Goal: Information Seeking & Learning: Learn about a topic

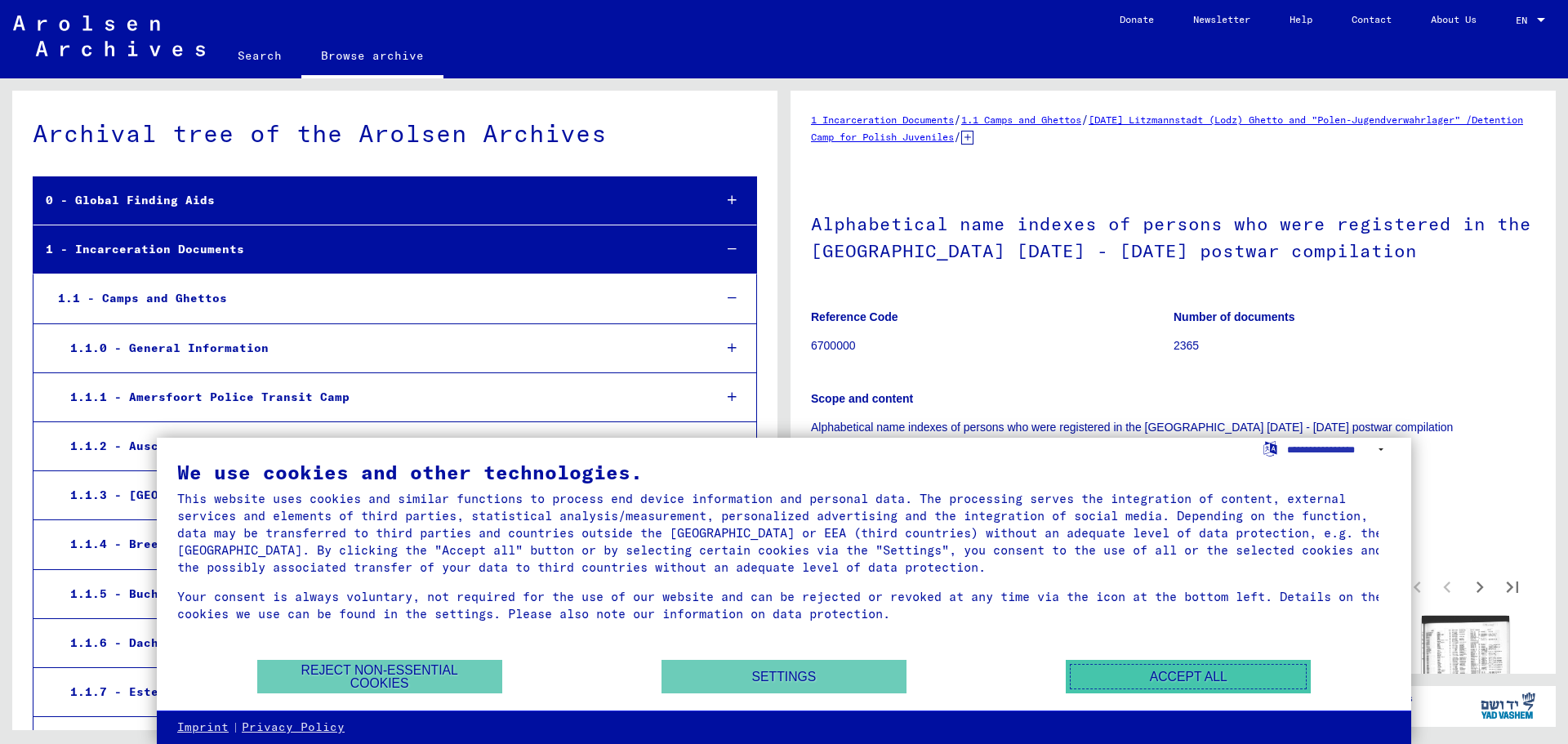
click at [1131, 675] on button "Accept all" at bounding box center [1188, 677] width 245 height 33
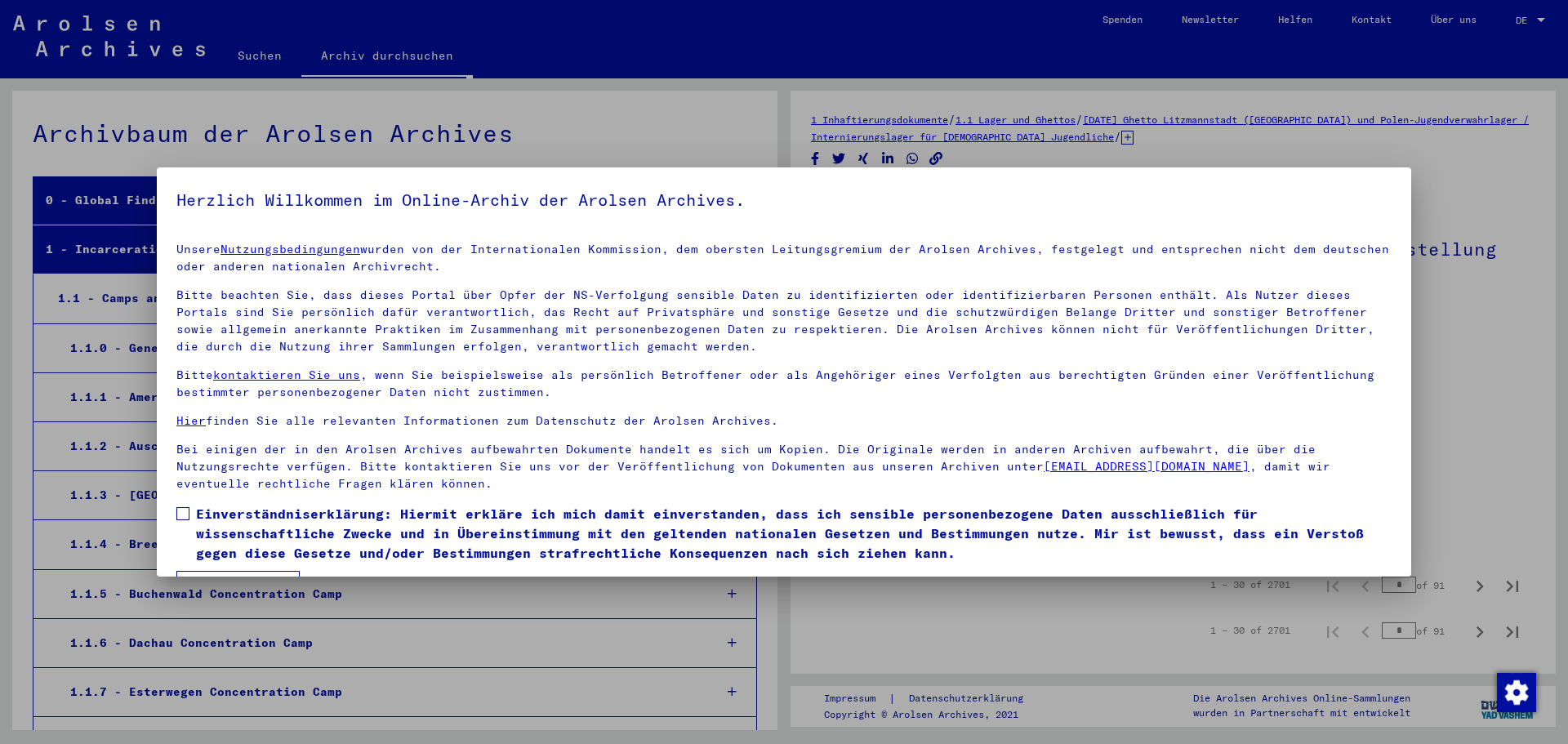
scroll to position [1884, 0]
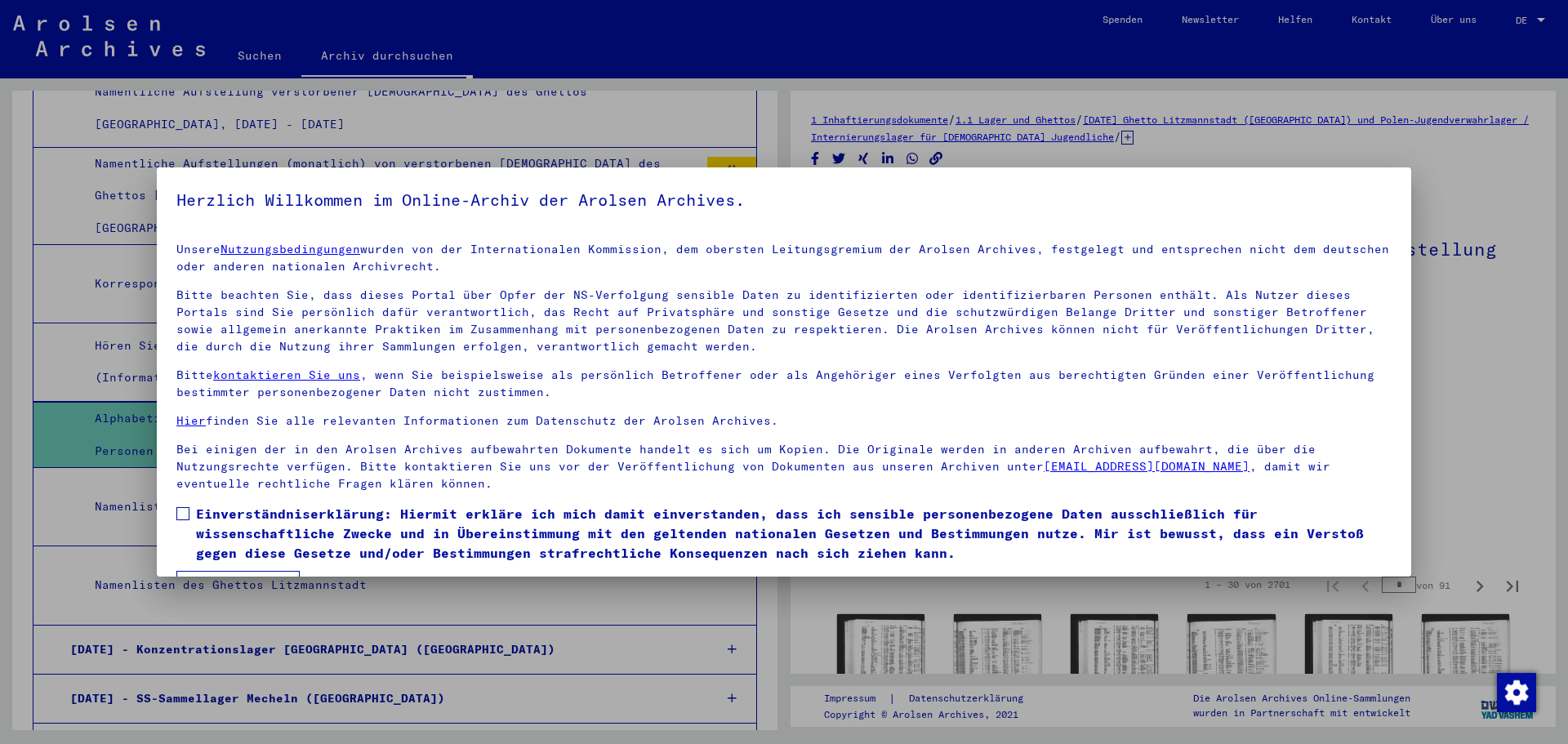
click at [1467, 299] on div at bounding box center [784, 372] width 1568 height 744
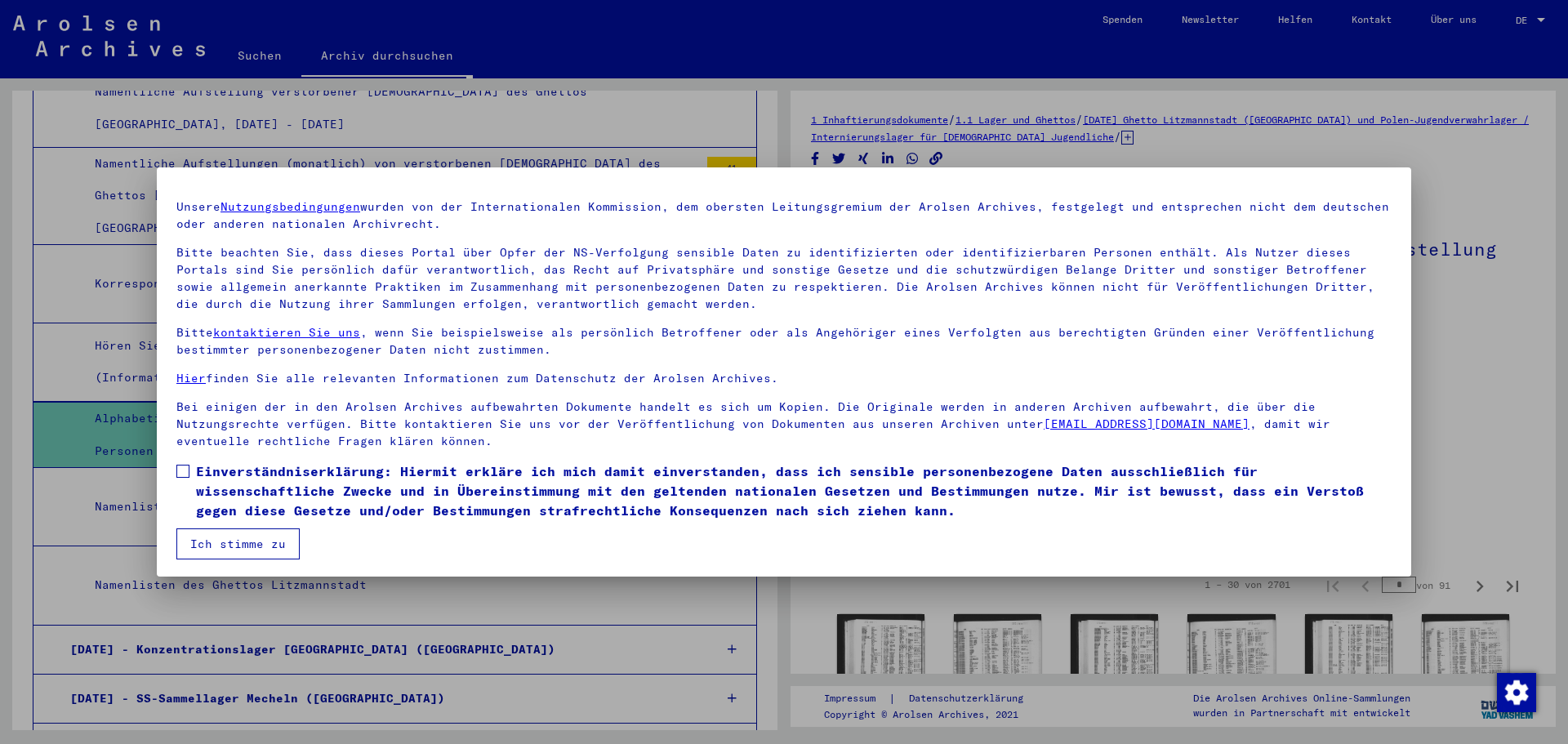
scroll to position [45, 0]
click at [1514, 382] on div at bounding box center [784, 372] width 1568 height 744
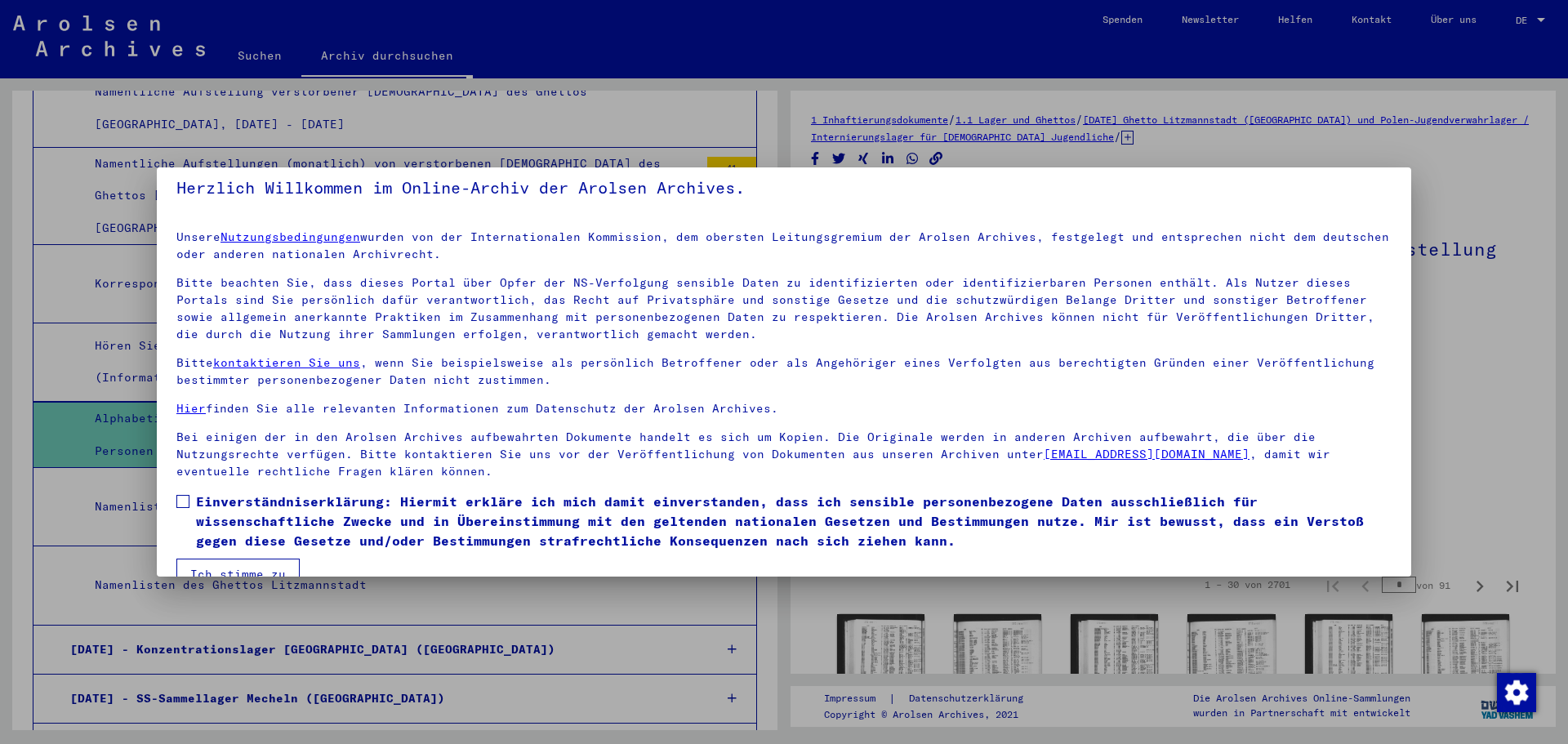
scroll to position [0, 0]
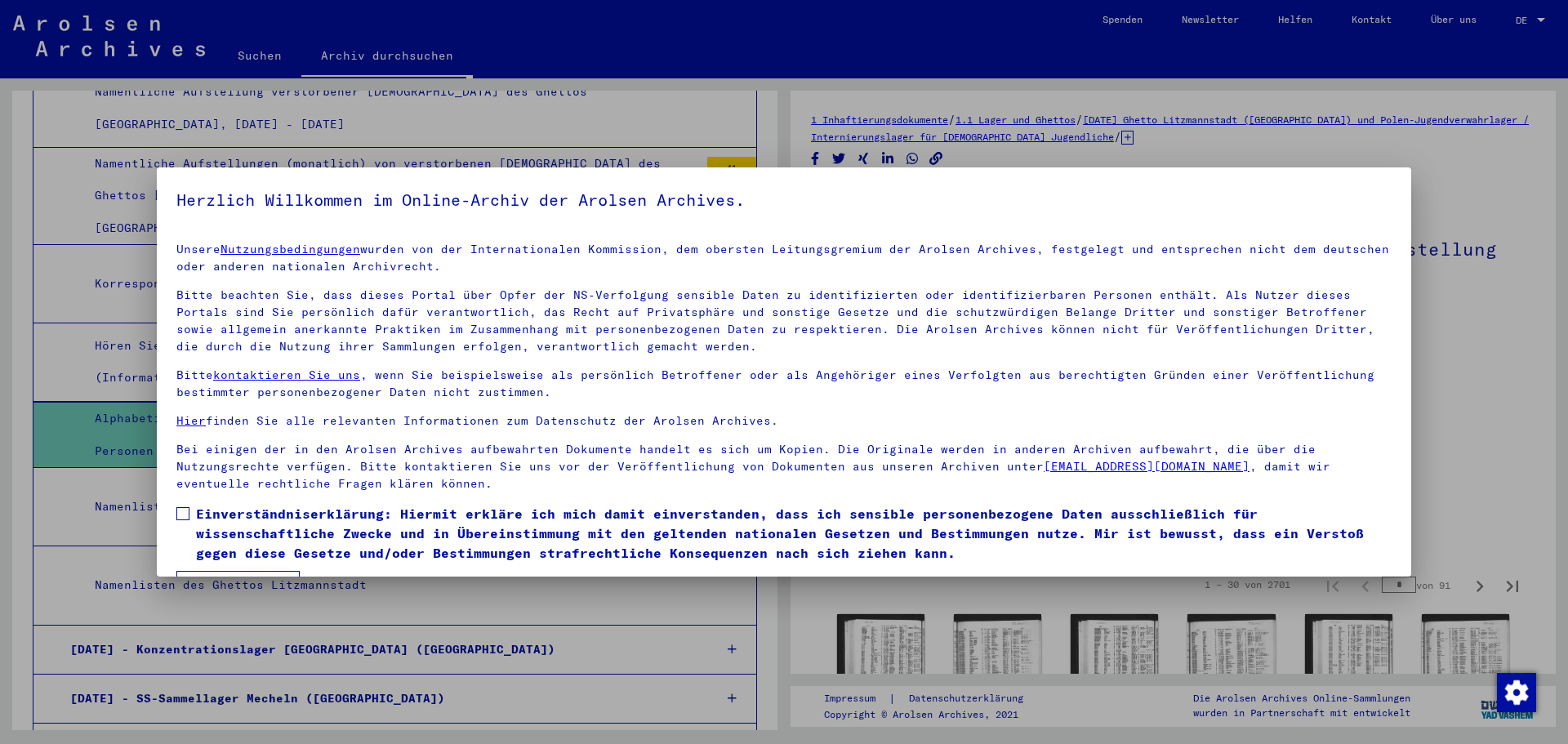
click at [103, 179] on div at bounding box center [784, 372] width 1568 height 744
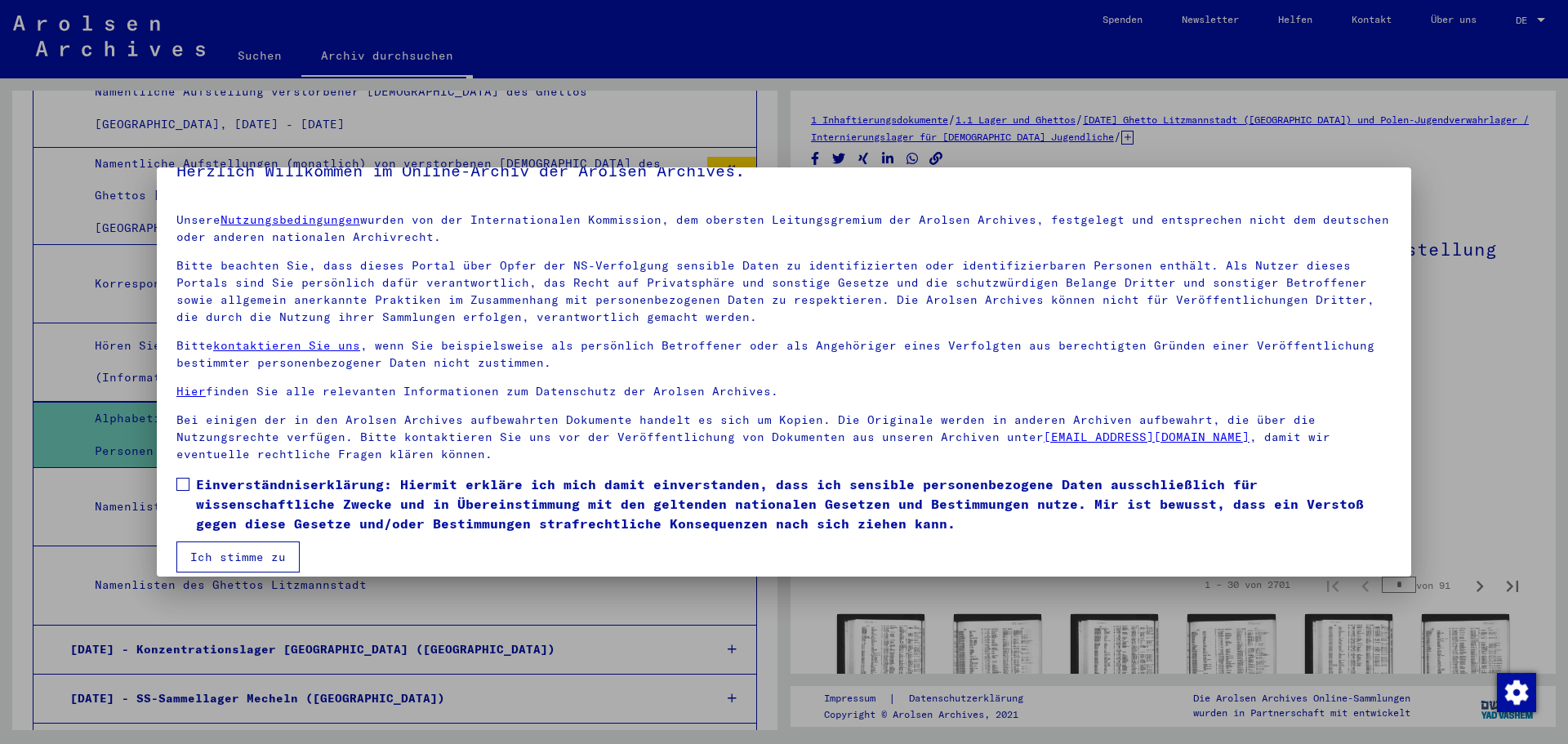
scroll to position [45, 0]
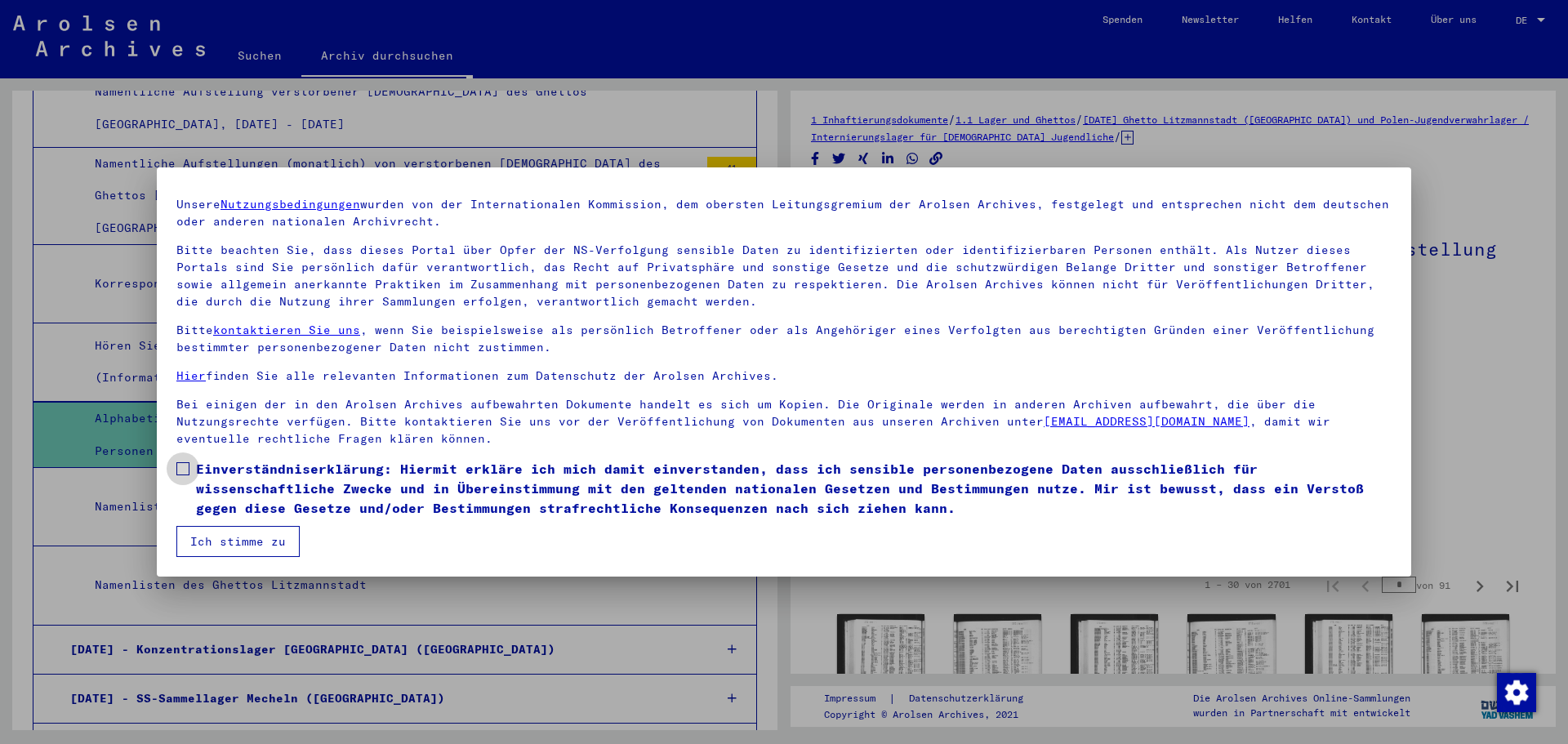
click at [179, 470] on span at bounding box center [183, 469] width 13 height 13
click at [202, 546] on font "Ich stimme zu" at bounding box center [237, 542] width 96 height 15
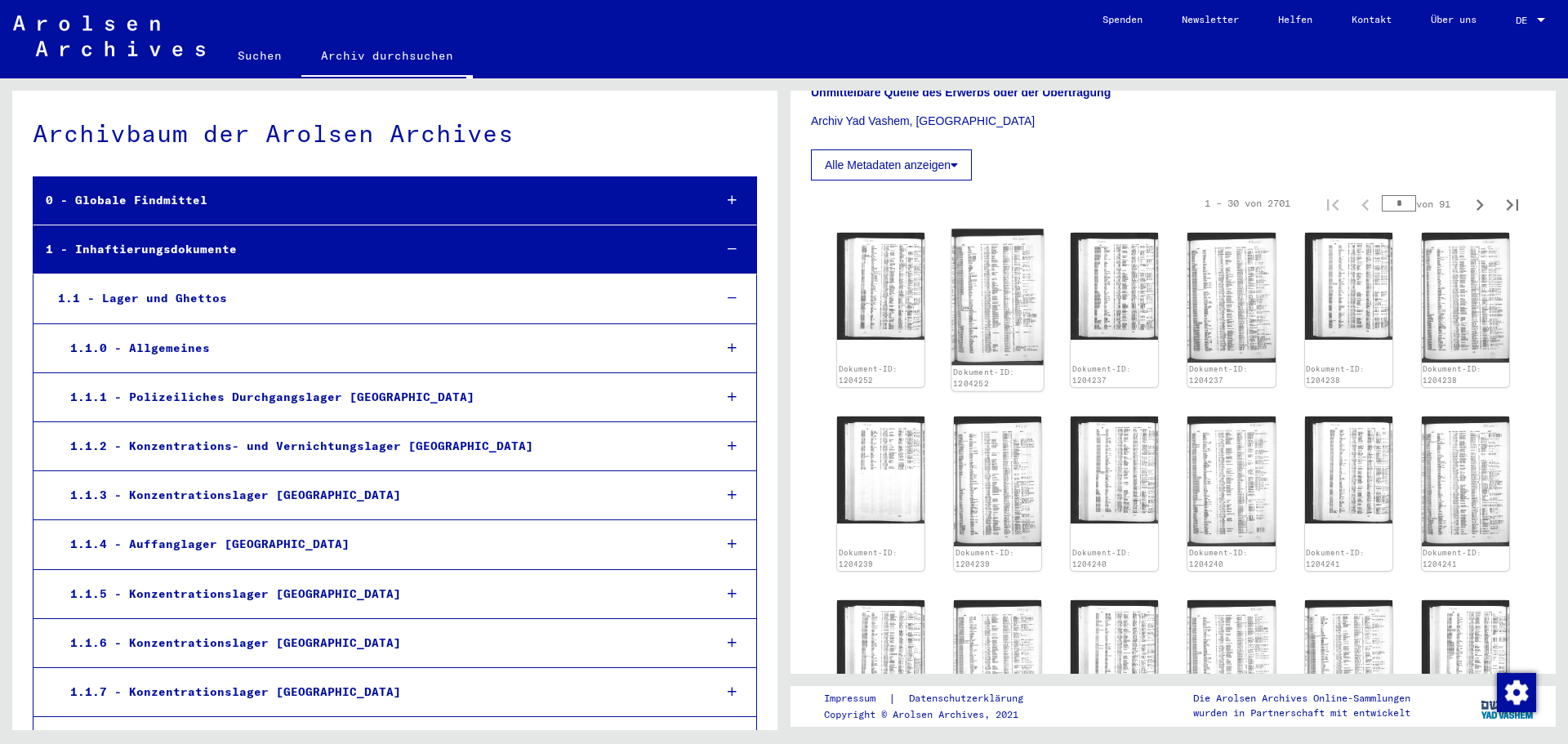
scroll to position [435, 0]
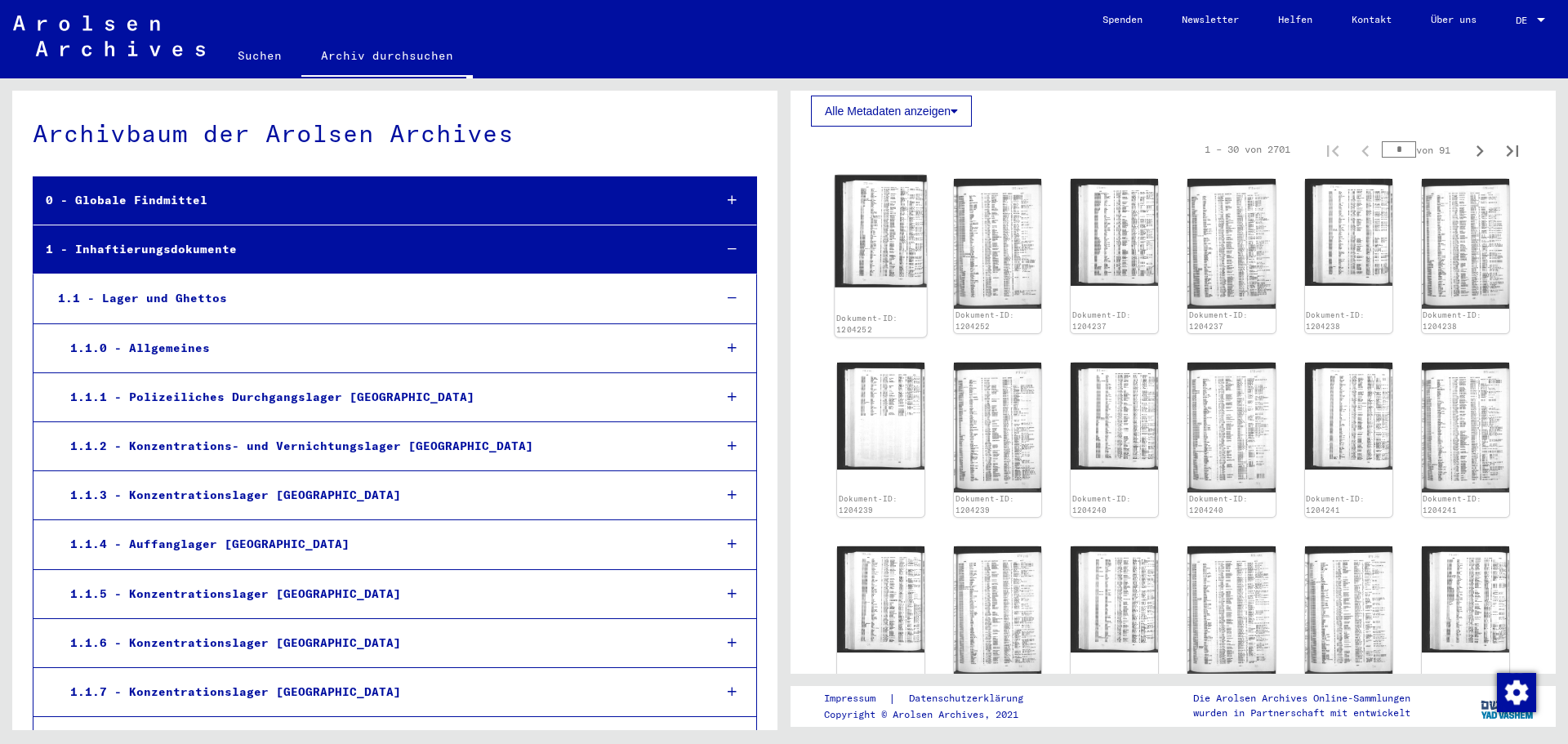
click at [860, 291] on div "Dokument-ID: 1204252" at bounding box center [881, 257] width 92 height 162
click at [927, 115] on font "Alle Metadaten anzeigen" at bounding box center [887, 111] width 126 height 13
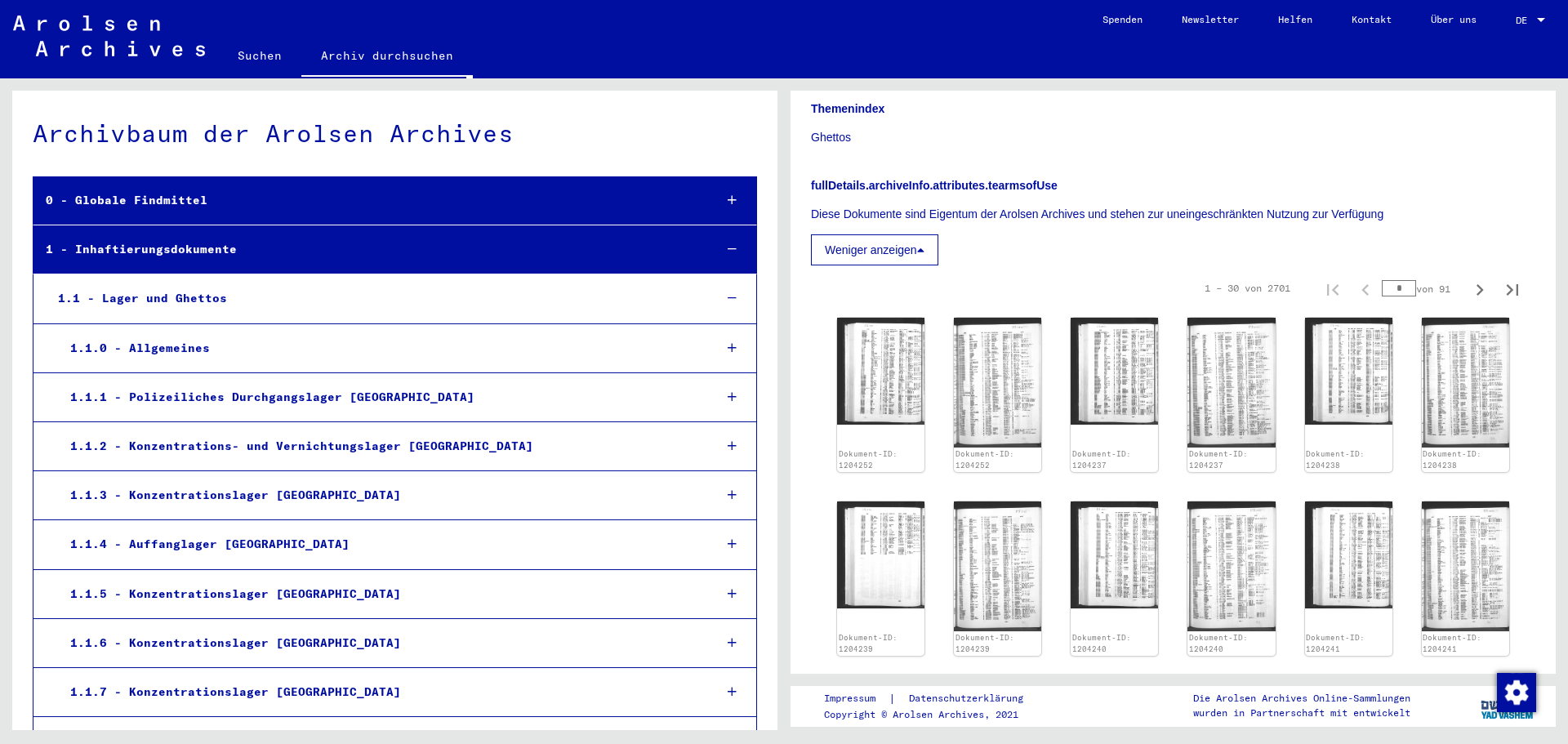
scroll to position [653, 0]
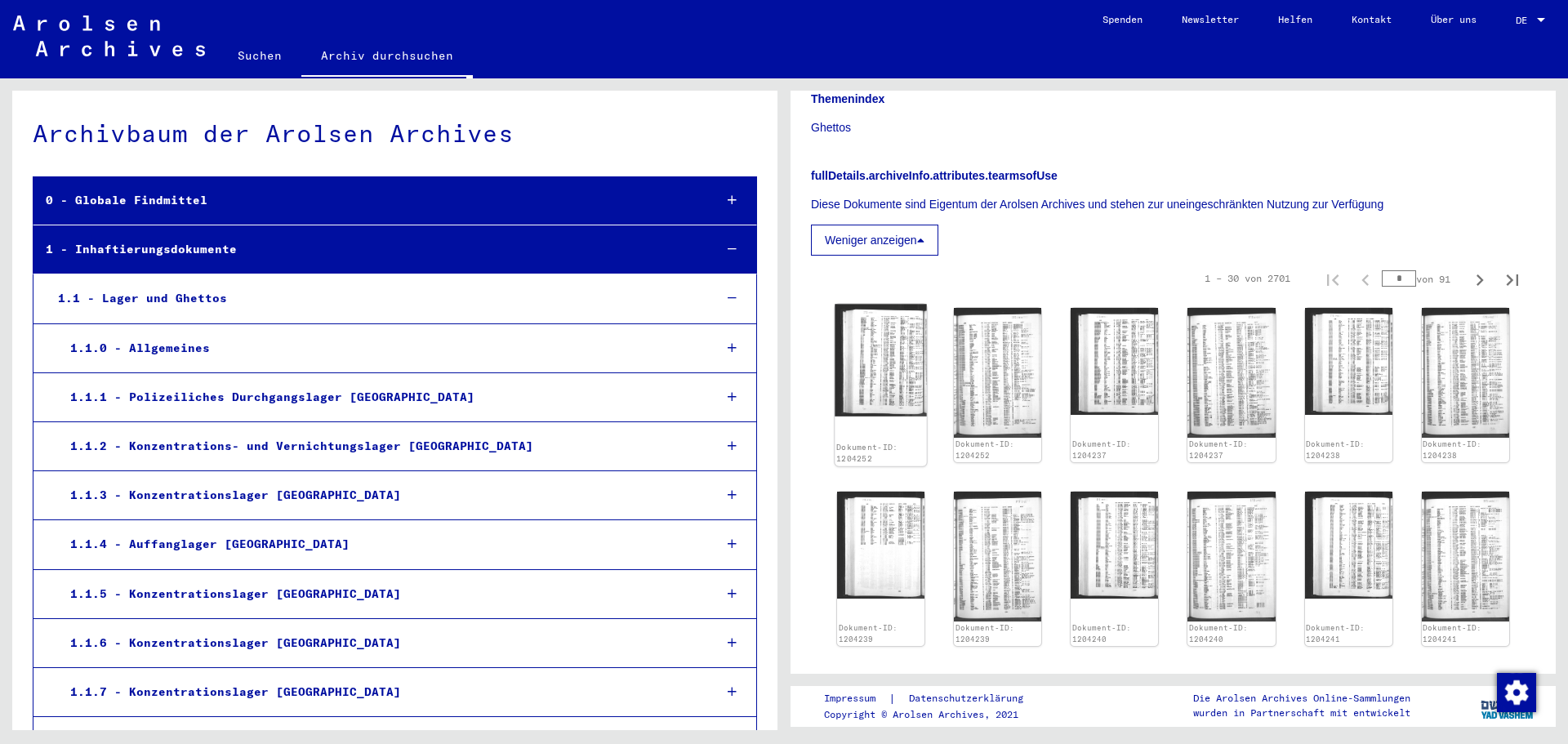
click at [893, 364] on img at bounding box center [881, 361] width 92 height 112
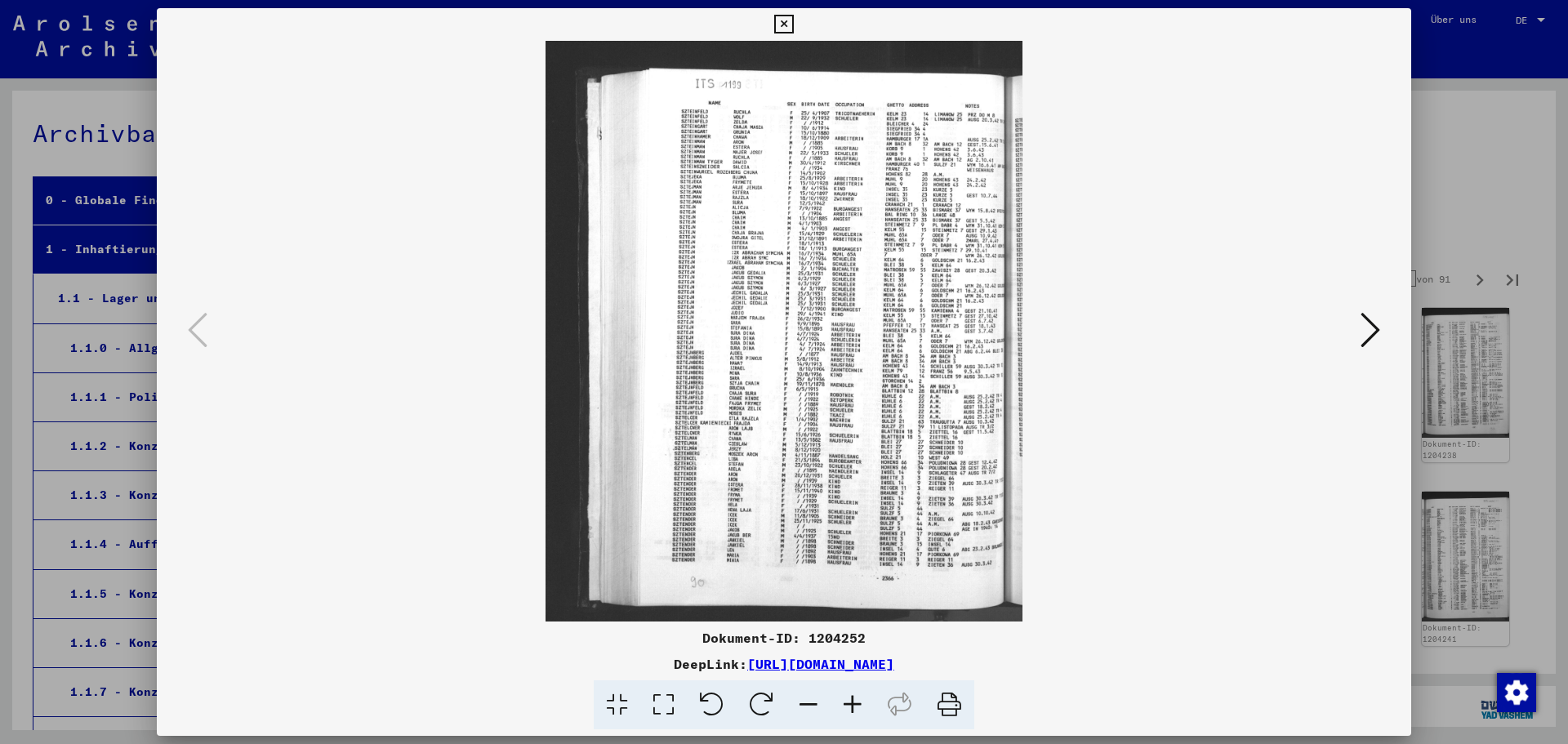
click at [845, 705] on icon at bounding box center [853, 705] width 44 height 50
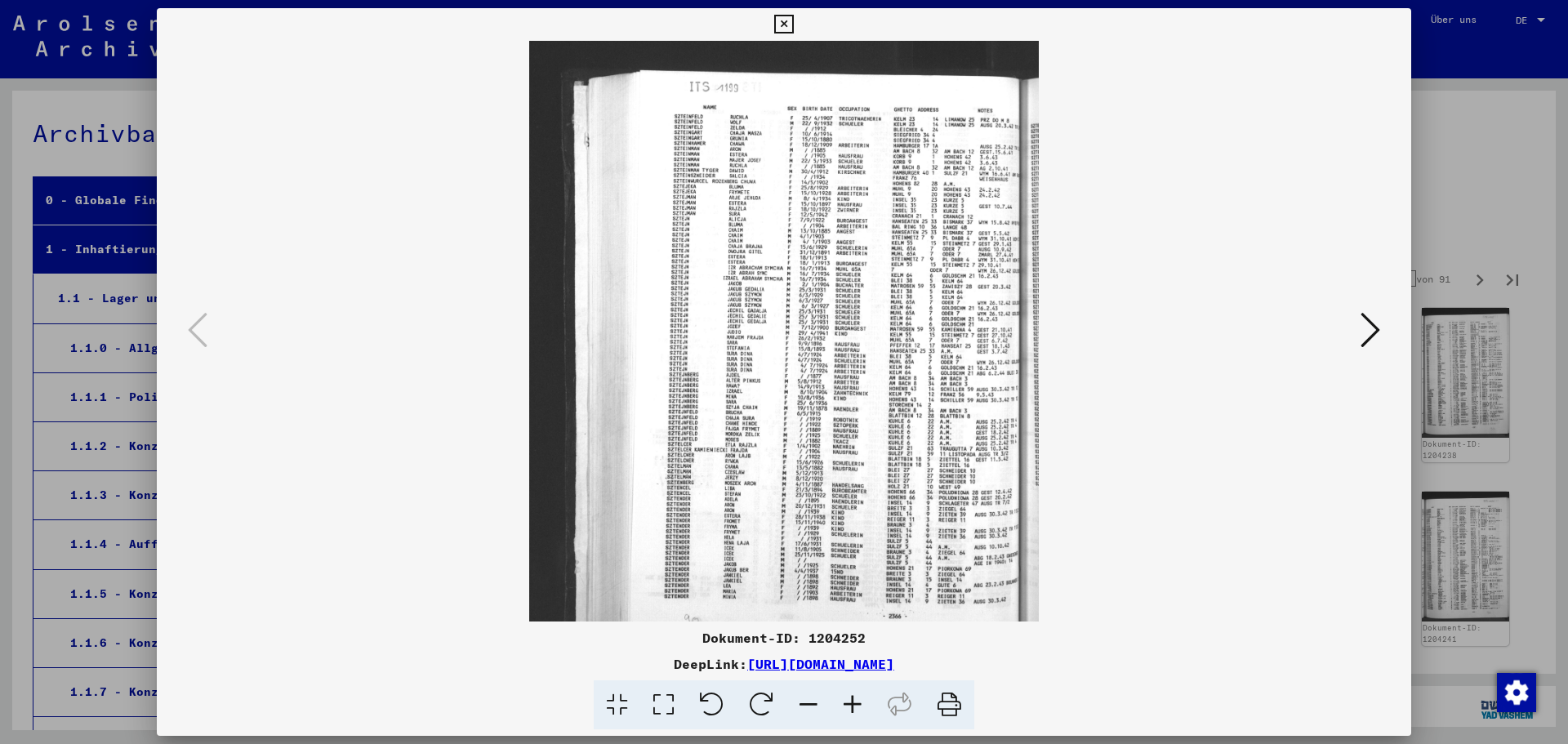
click at [845, 705] on icon at bounding box center [853, 705] width 44 height 50
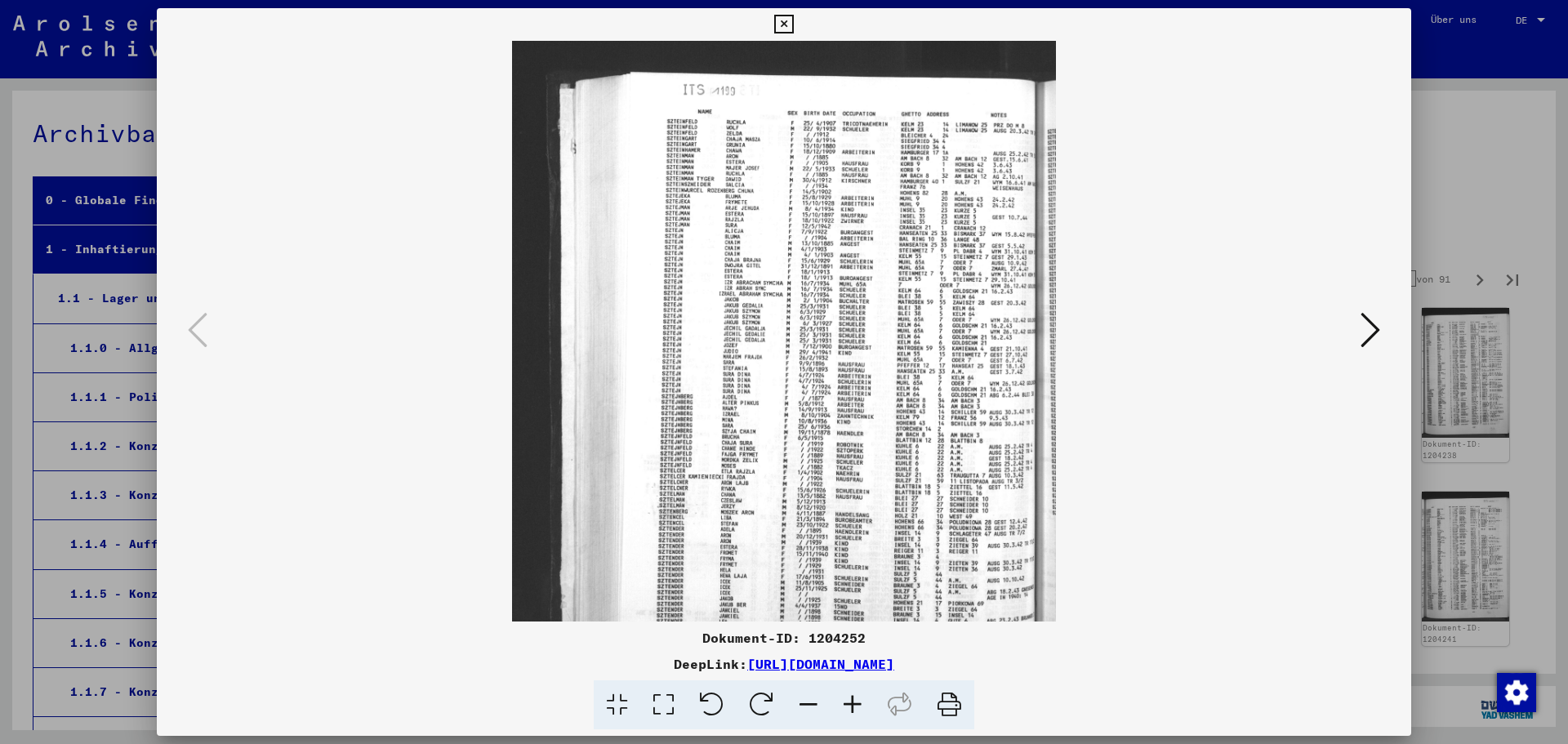
click at [845, 705] on icon at bounding box center [853, 705] width 44 height 50
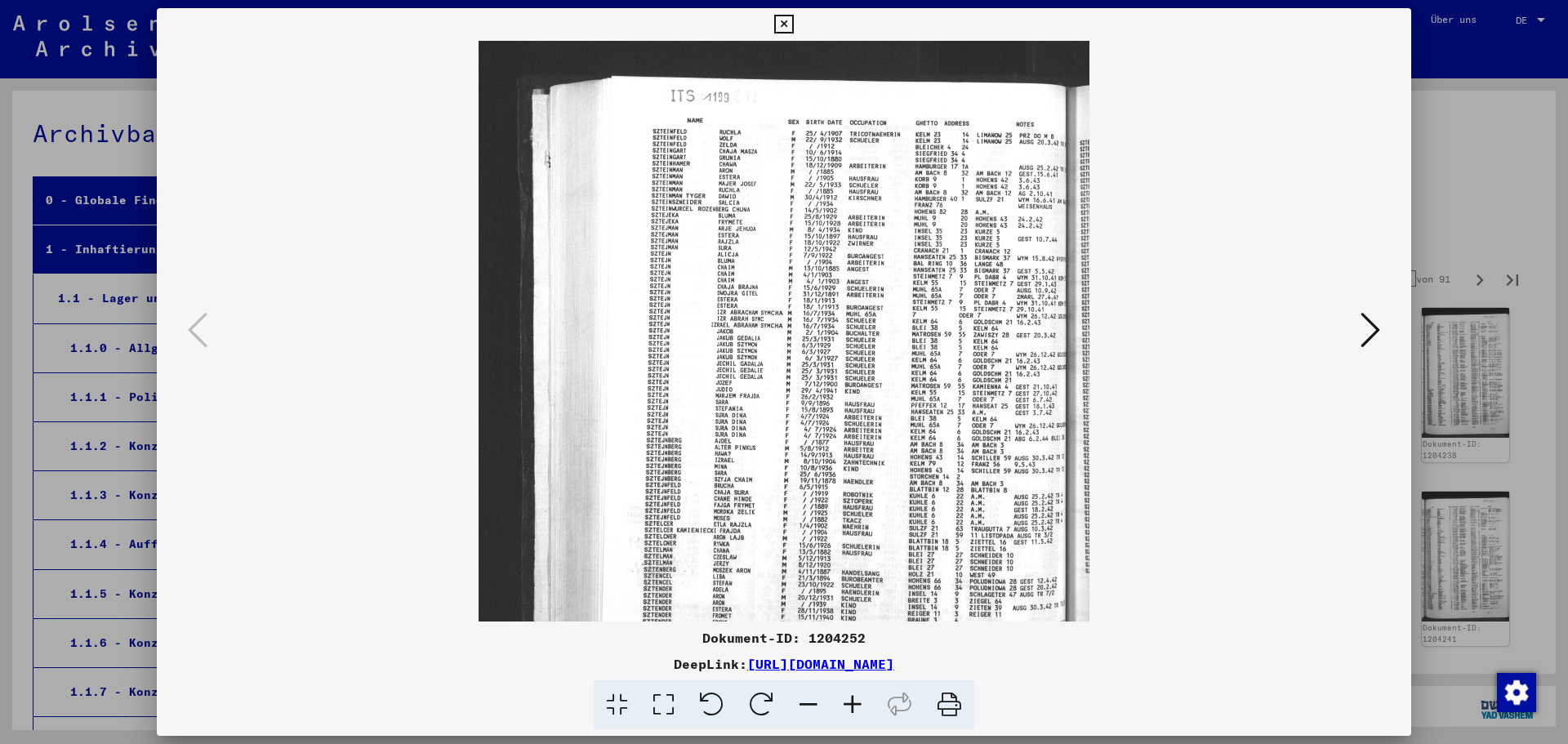
click at [845, 705] on icon at bounding box center [853, 705] width 44 height 50
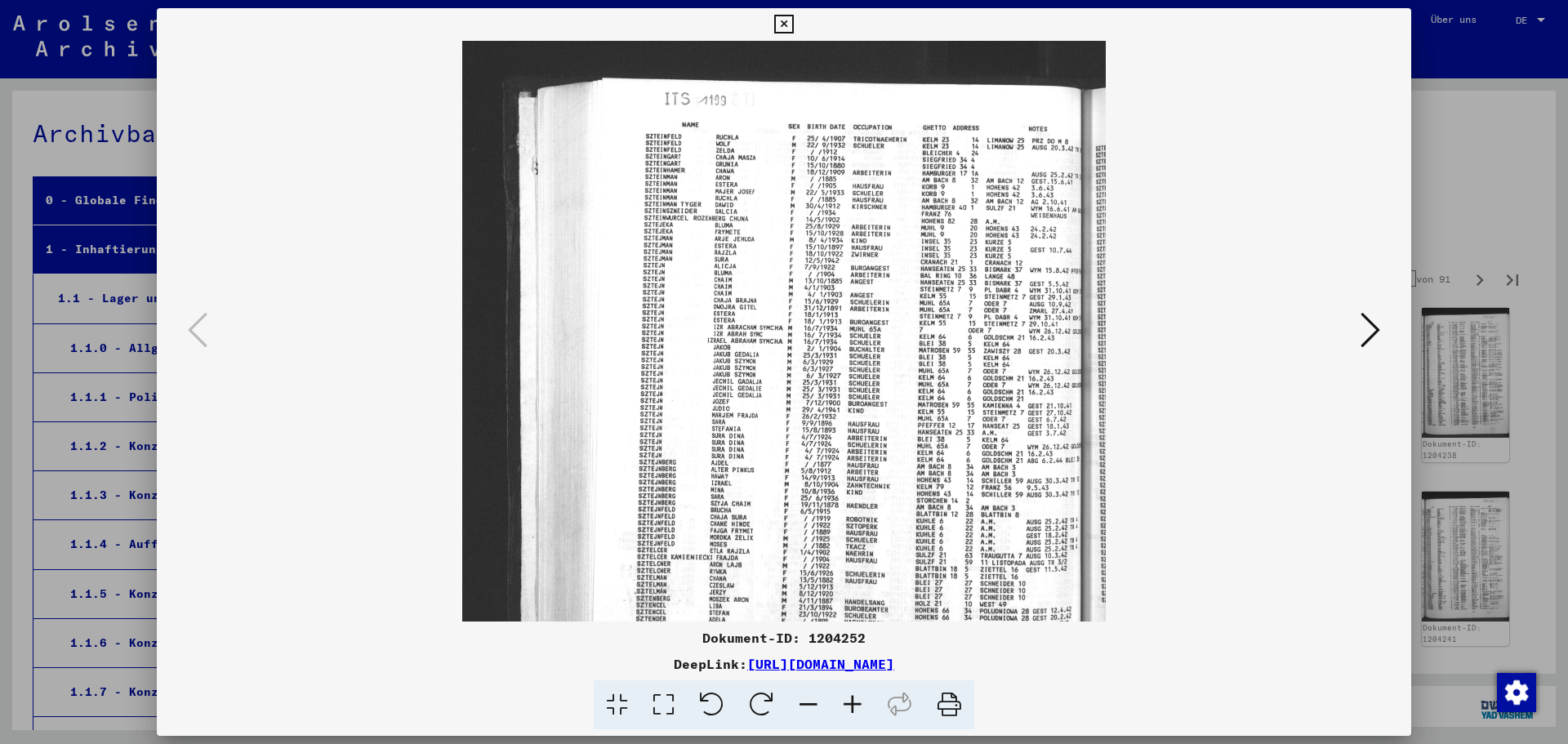
click at [845, 705] on icon at bounding box center [853, 705] width 44 height 50
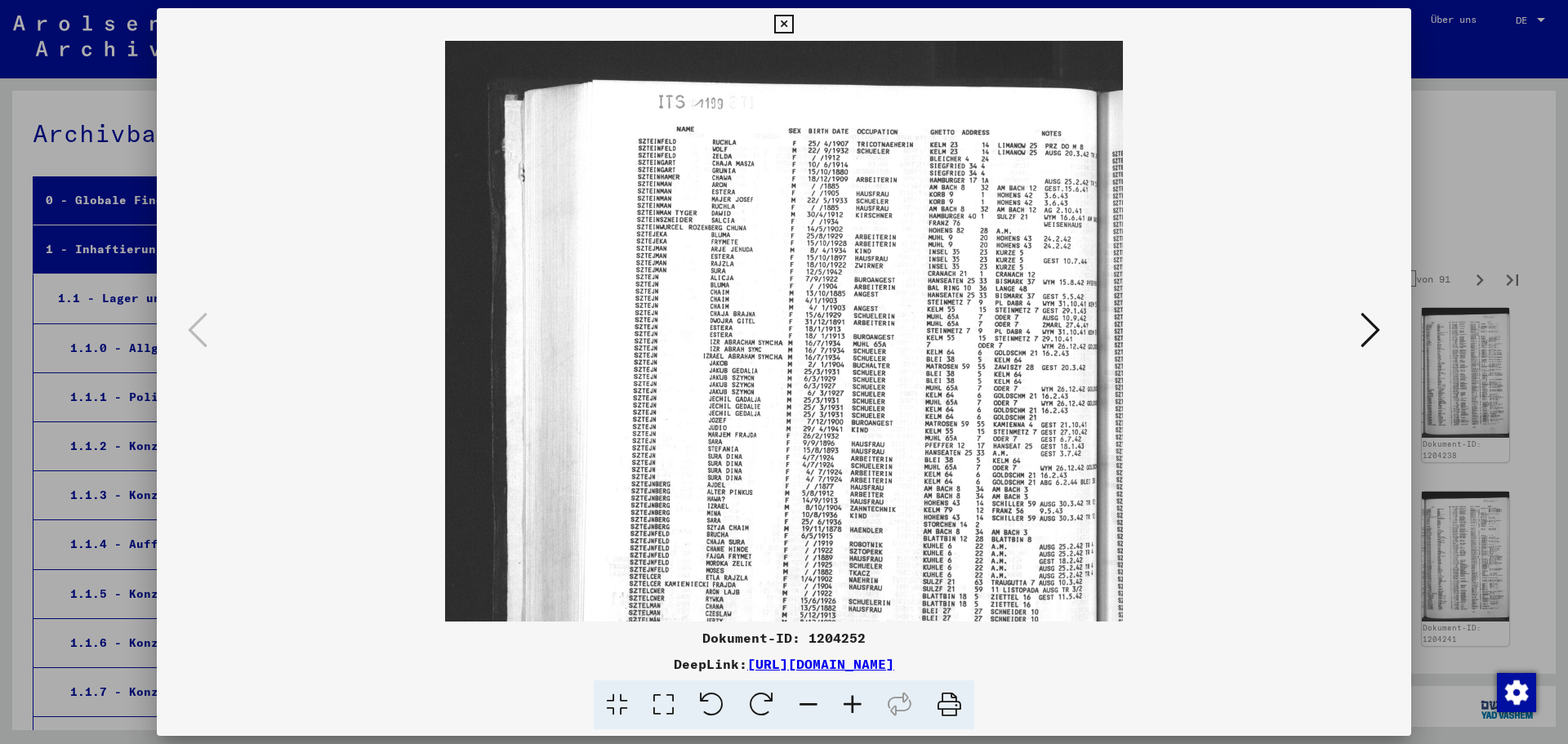
click at [845, 705] on icon at bounding box center [853, 705] width 44 height 50
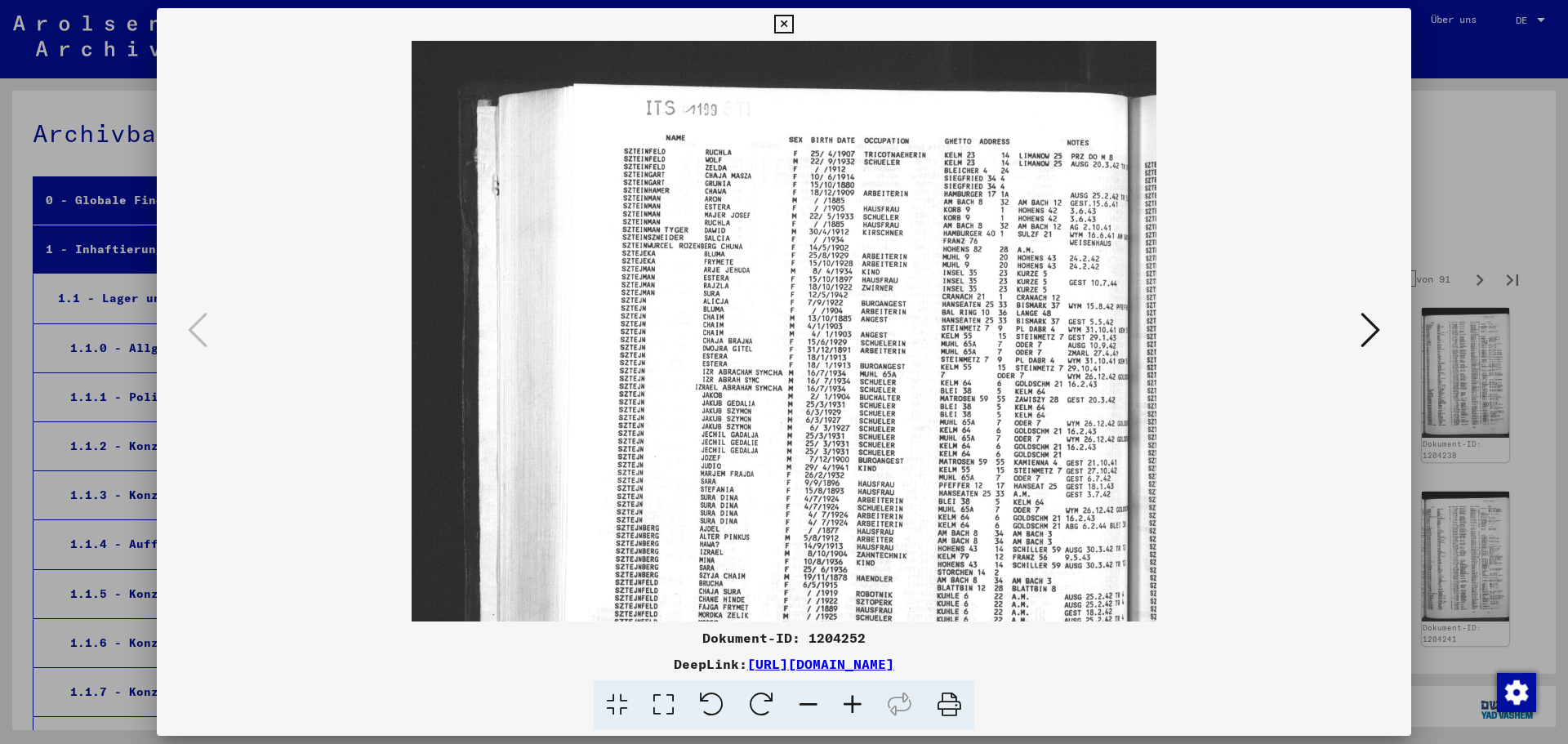
click at [845, 705] on icon at bounding box center [853, 705] width 44 height 50
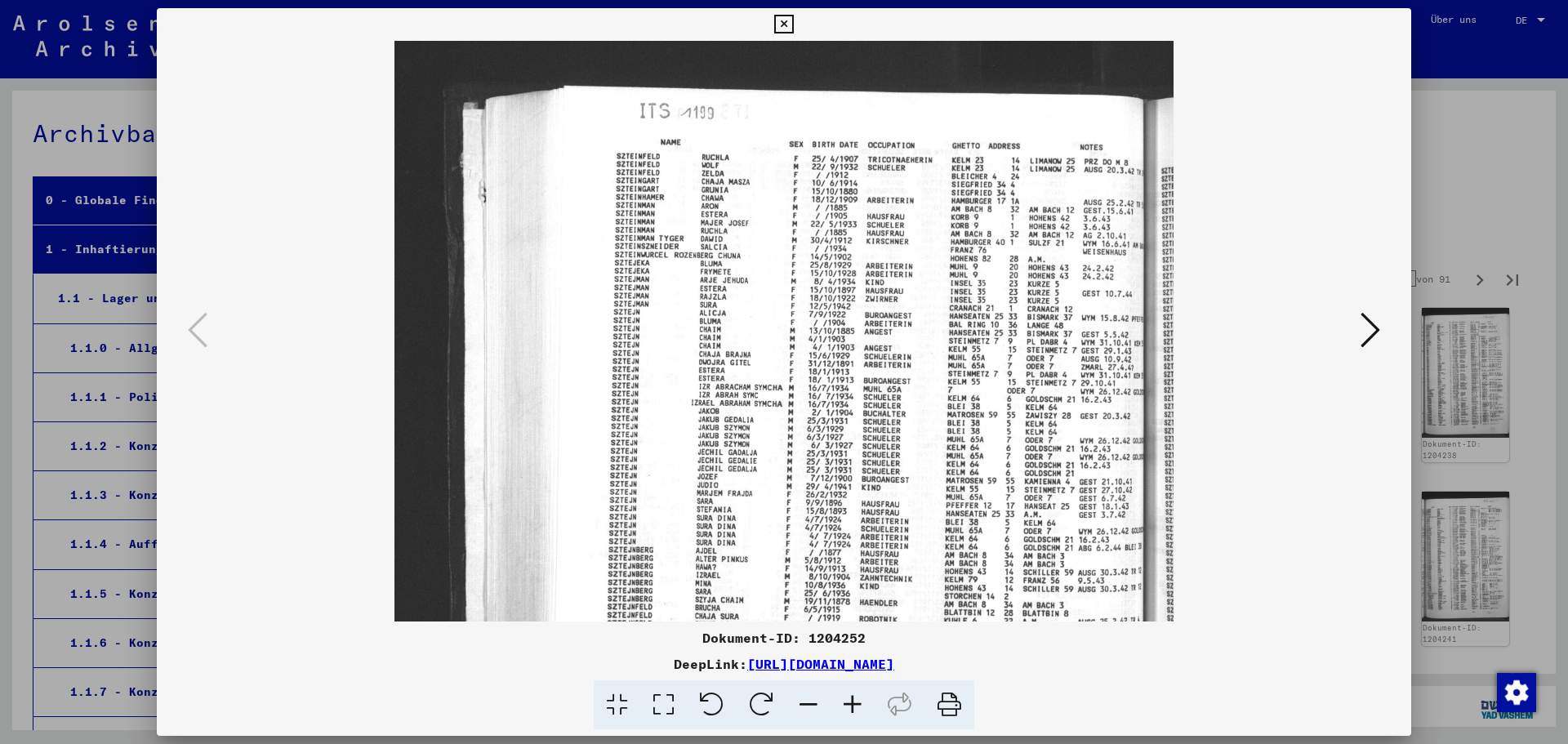
click at [845, 705] on icon at bounding box center [853, 705] width 44 height 50
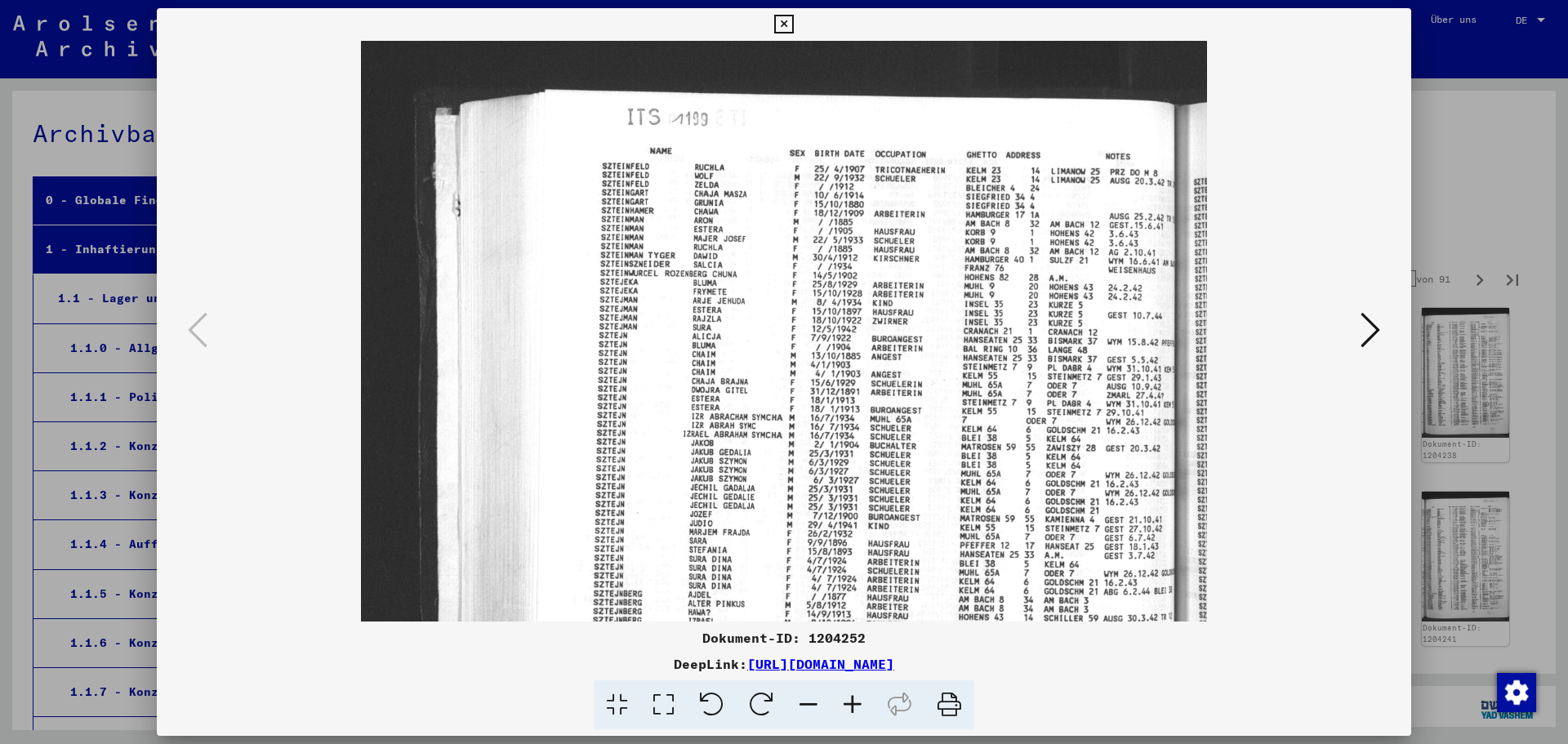
click at [845, 705] on icon at bounding box center [853, 705] width 44 height 50
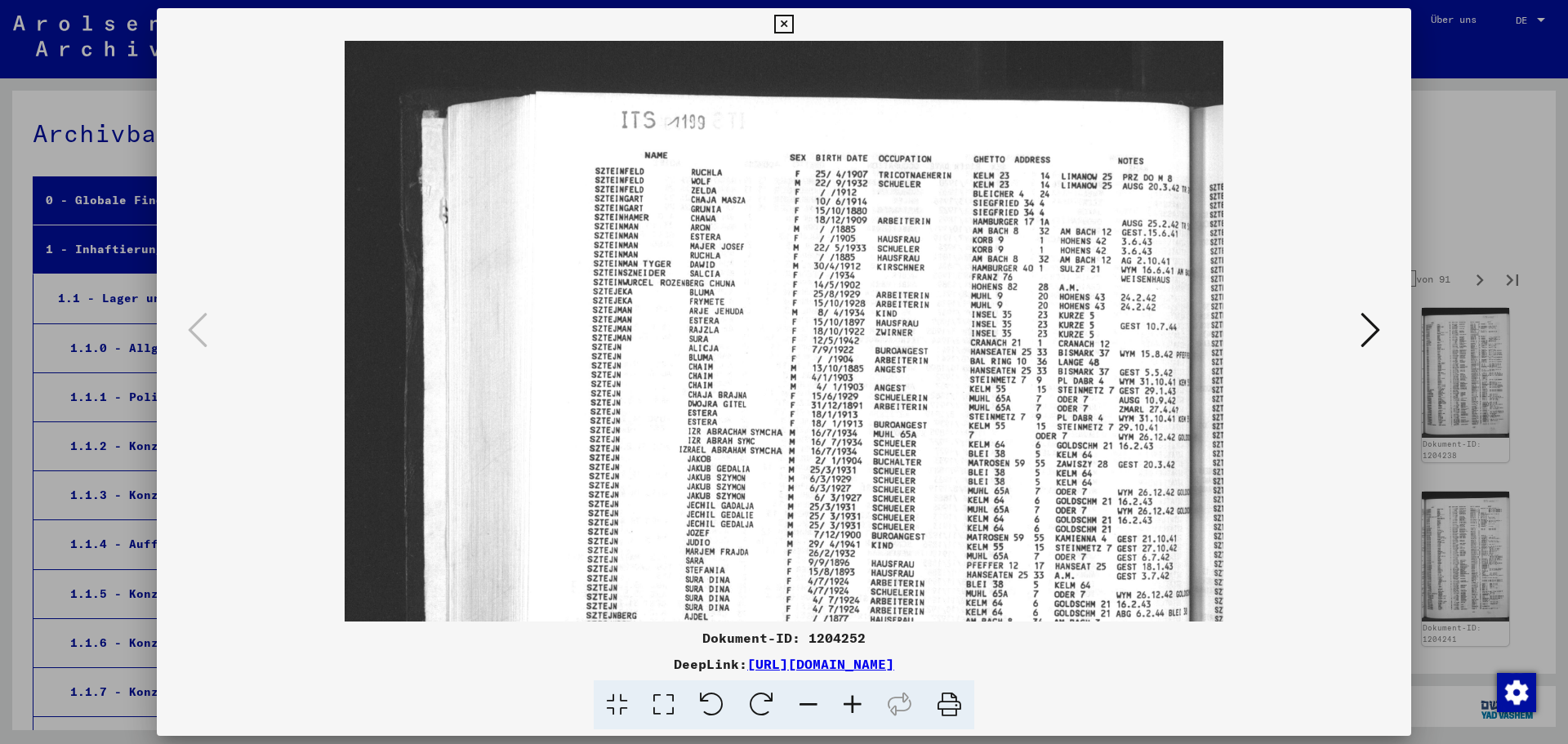
click at [845, 705] on icon at bounding box center [853, 705] width 44 height 50
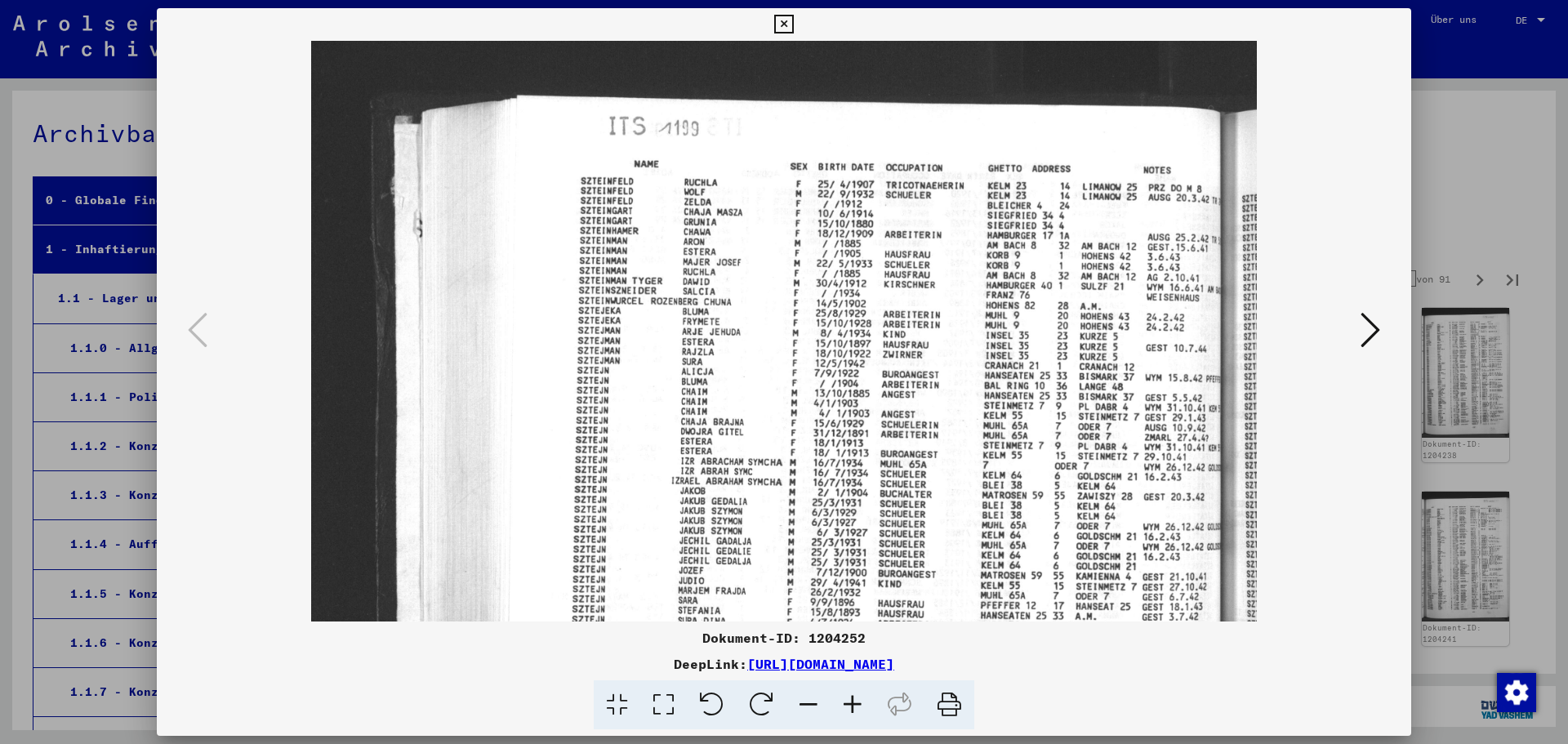
click at [845, 705] on icon at bounding box center [853, 705] width 44 height 50
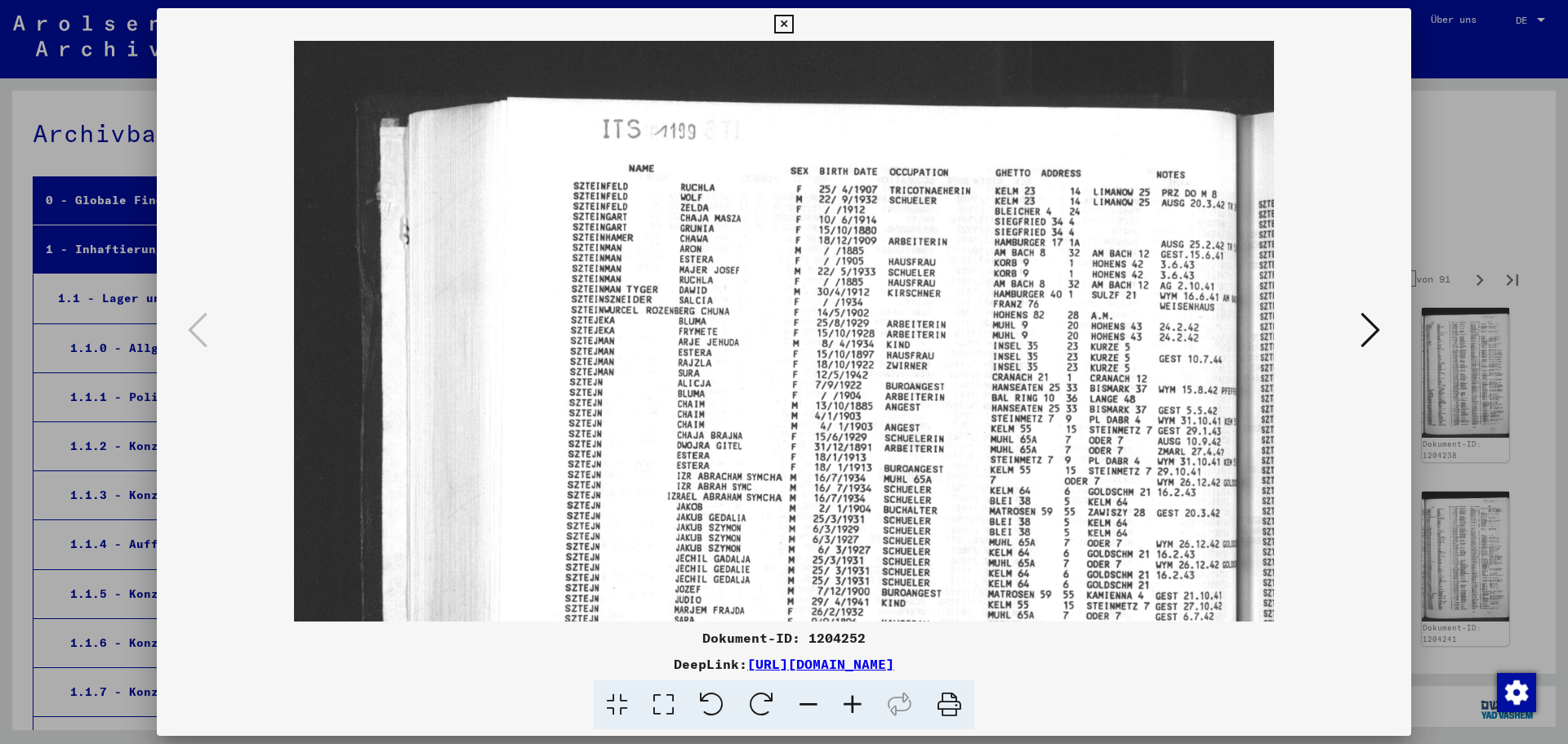
click at [845, 705] on icon at bounding box center [853, 705] width 44 height 50
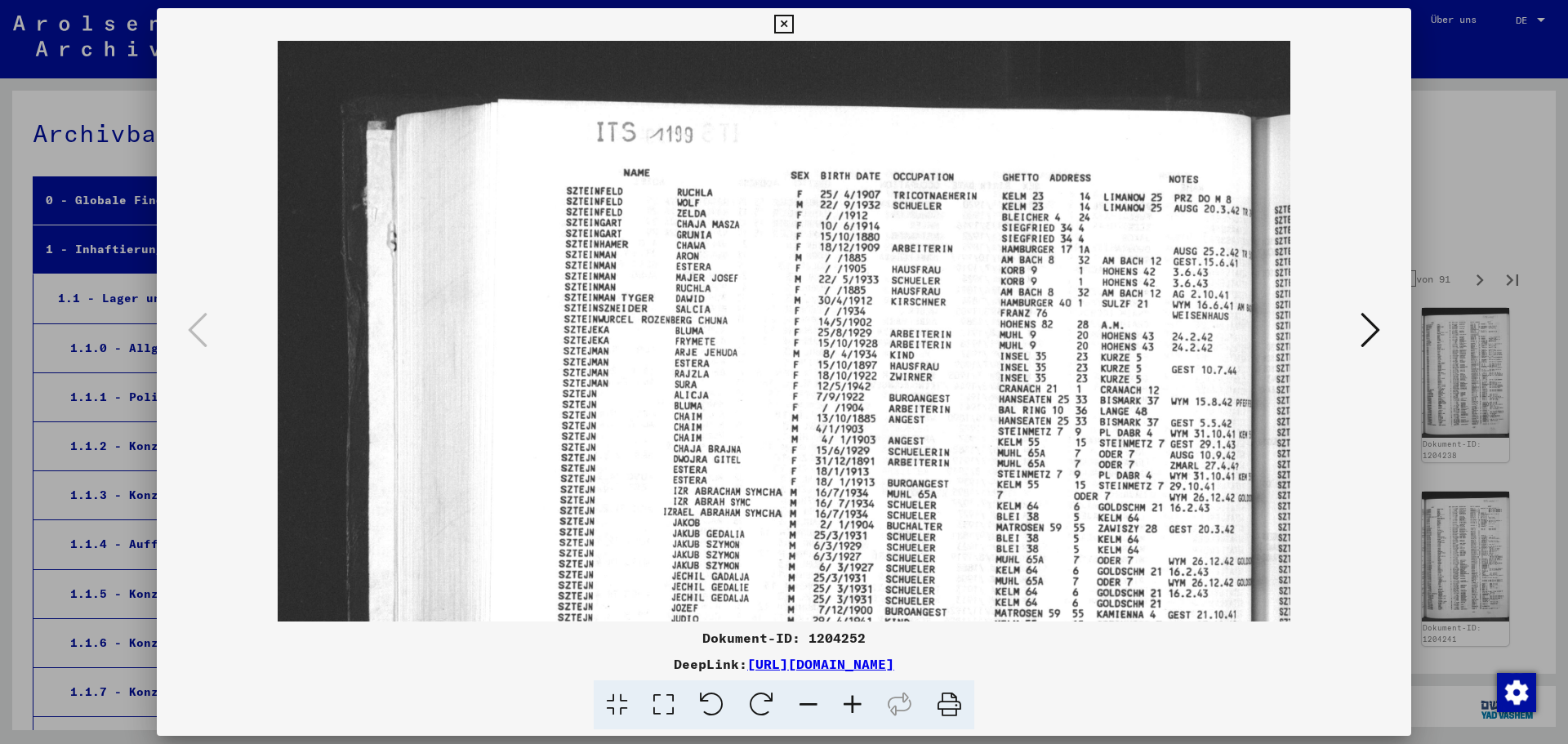
click at [845, 705] on icon at bounding box center [853, 705] width 44 height 50
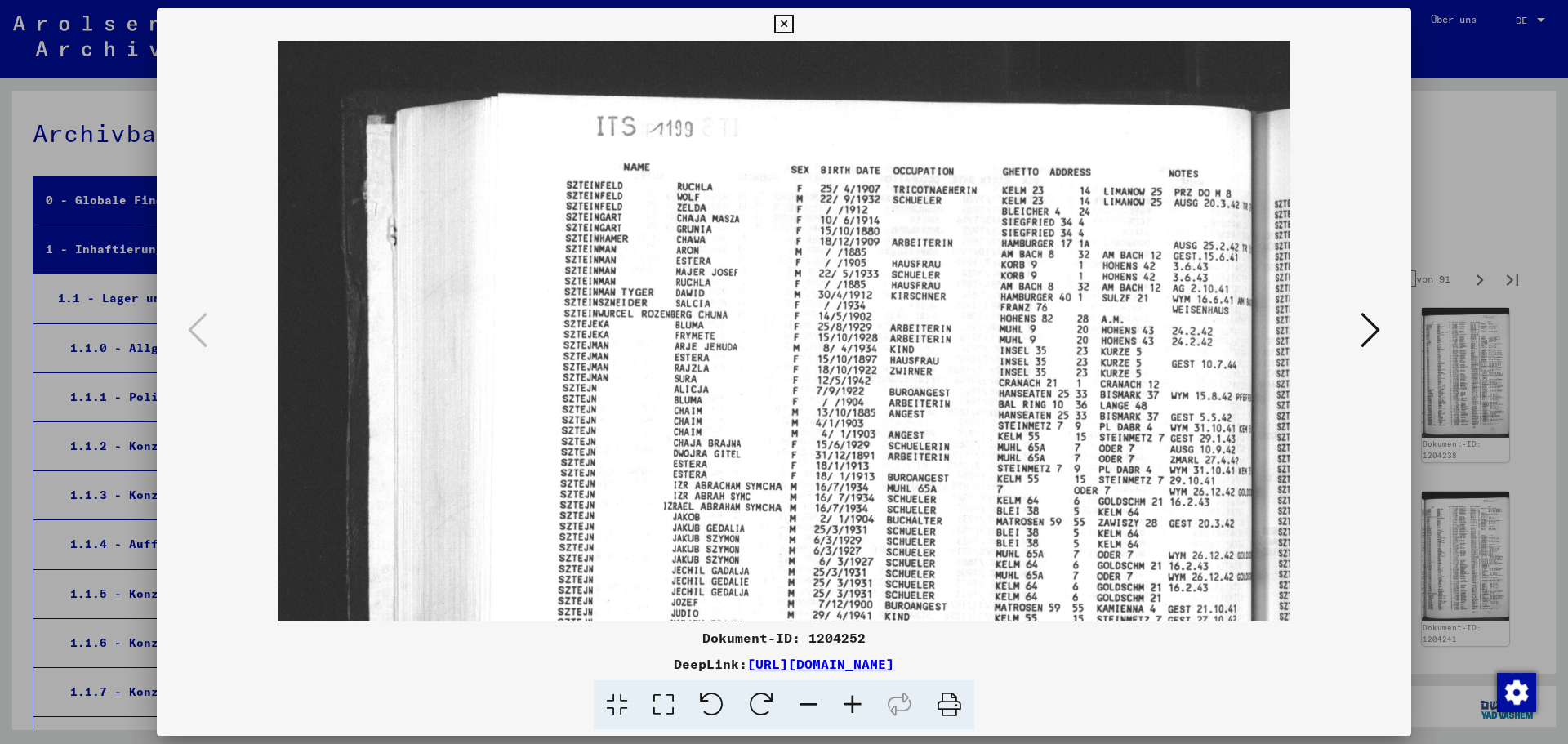
scroll to position [6, 0]
drag, startPoint x: 925, startPoint y: 380, endPoint x: 728, endPoint y: 374, distance: 197.1
click at [728, 374] on img at bounding box center [784, 652] width 1013 height 1235
click at [1364, 332] on icon at bounding box center [1370, 330] width 19 height 40
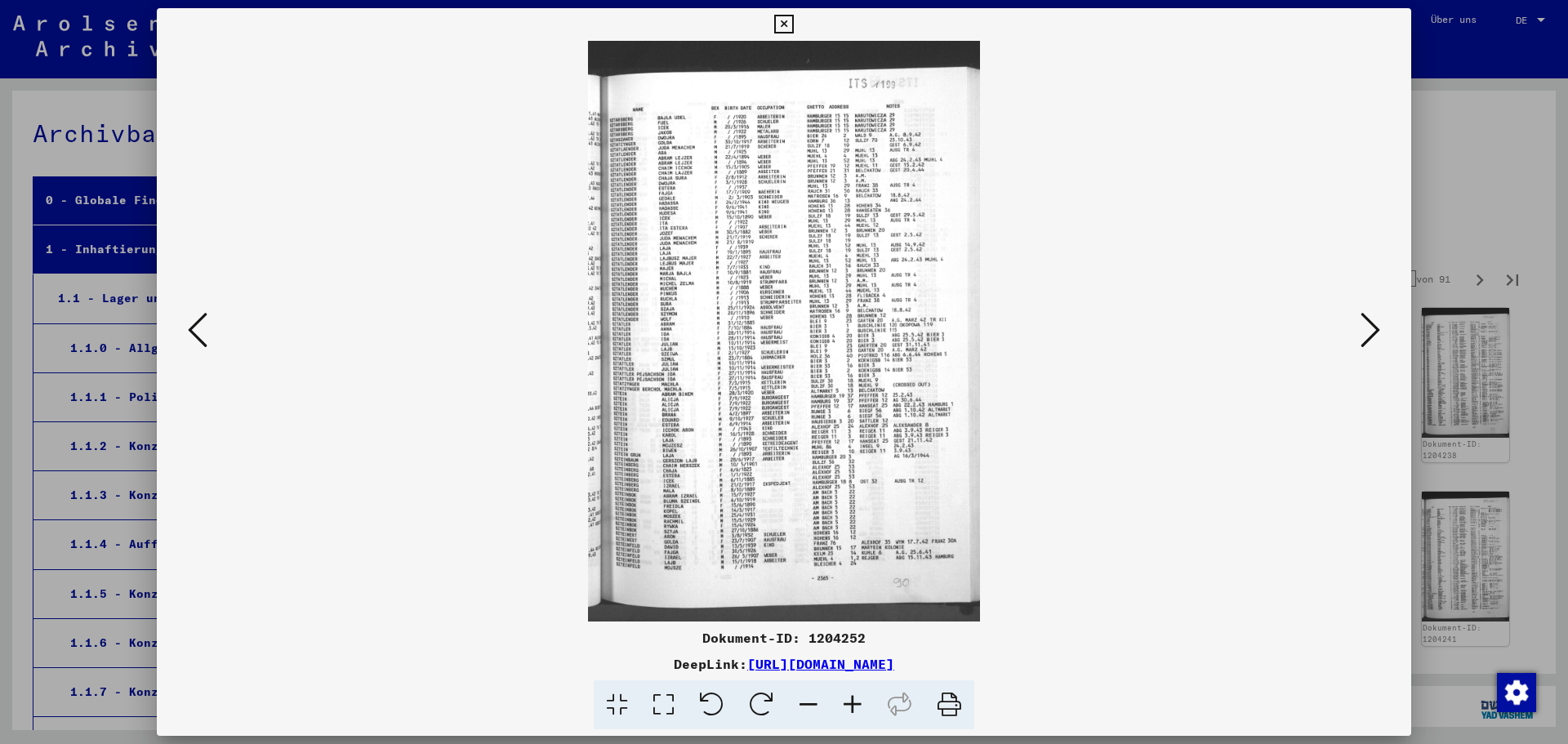
scroll to position [0, 0]
click at [1364, 332] on icon at bounding box center [1370, 330] width 19 height 40
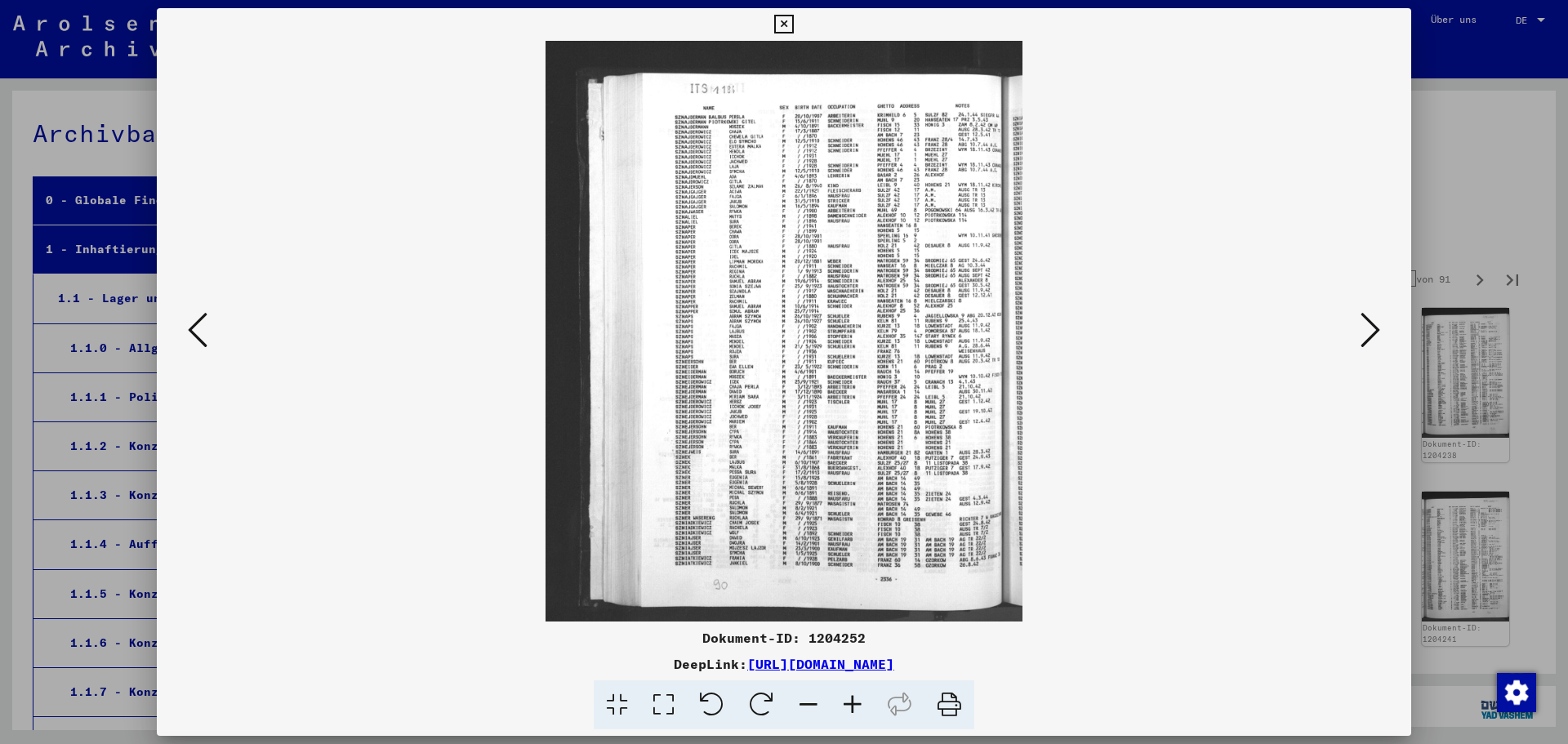
click at [1364, 332] on icon at bounding box center [1370, 330] width 19 height 40
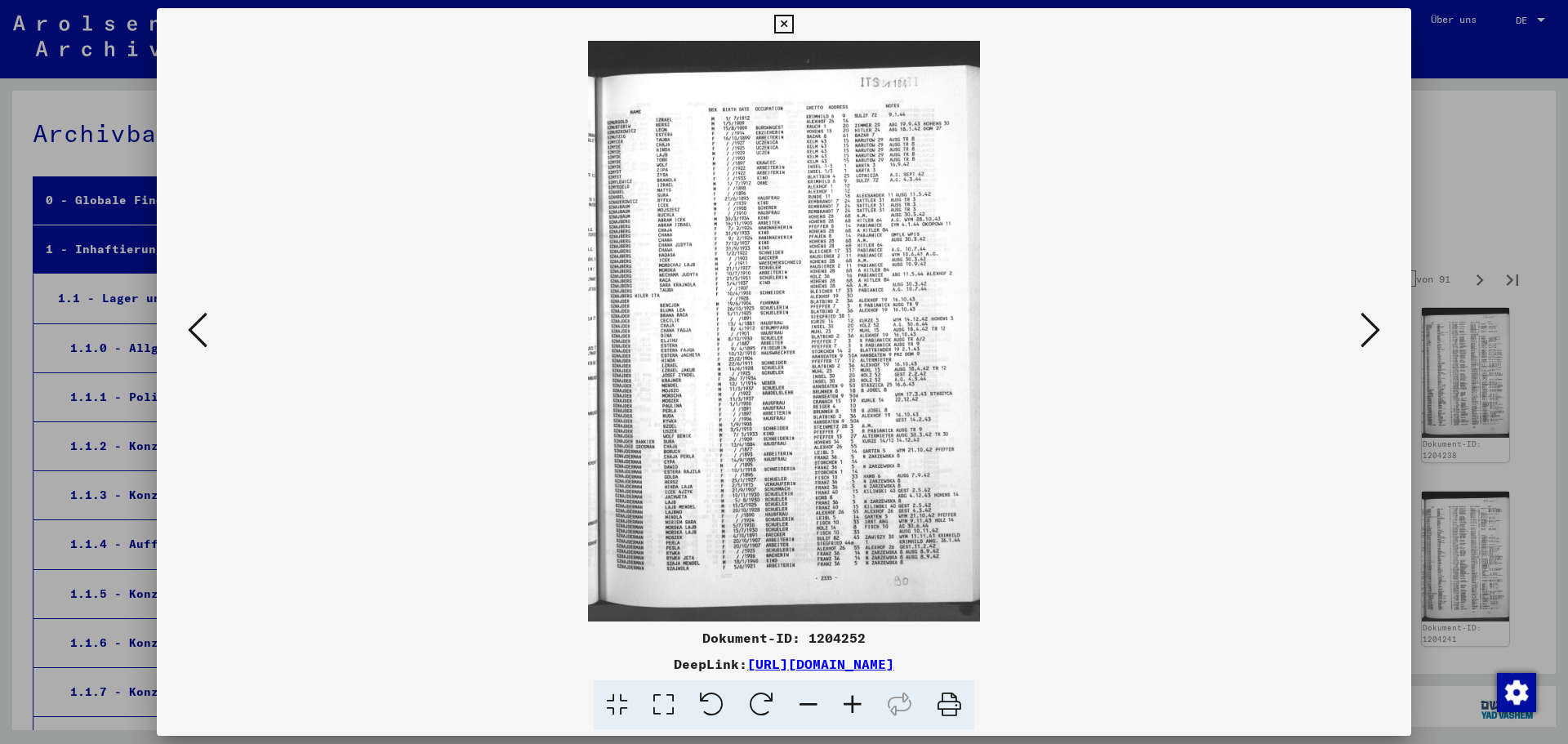
click at [778, 19] on icon at bounding box center [783, 25] width 18 height 19
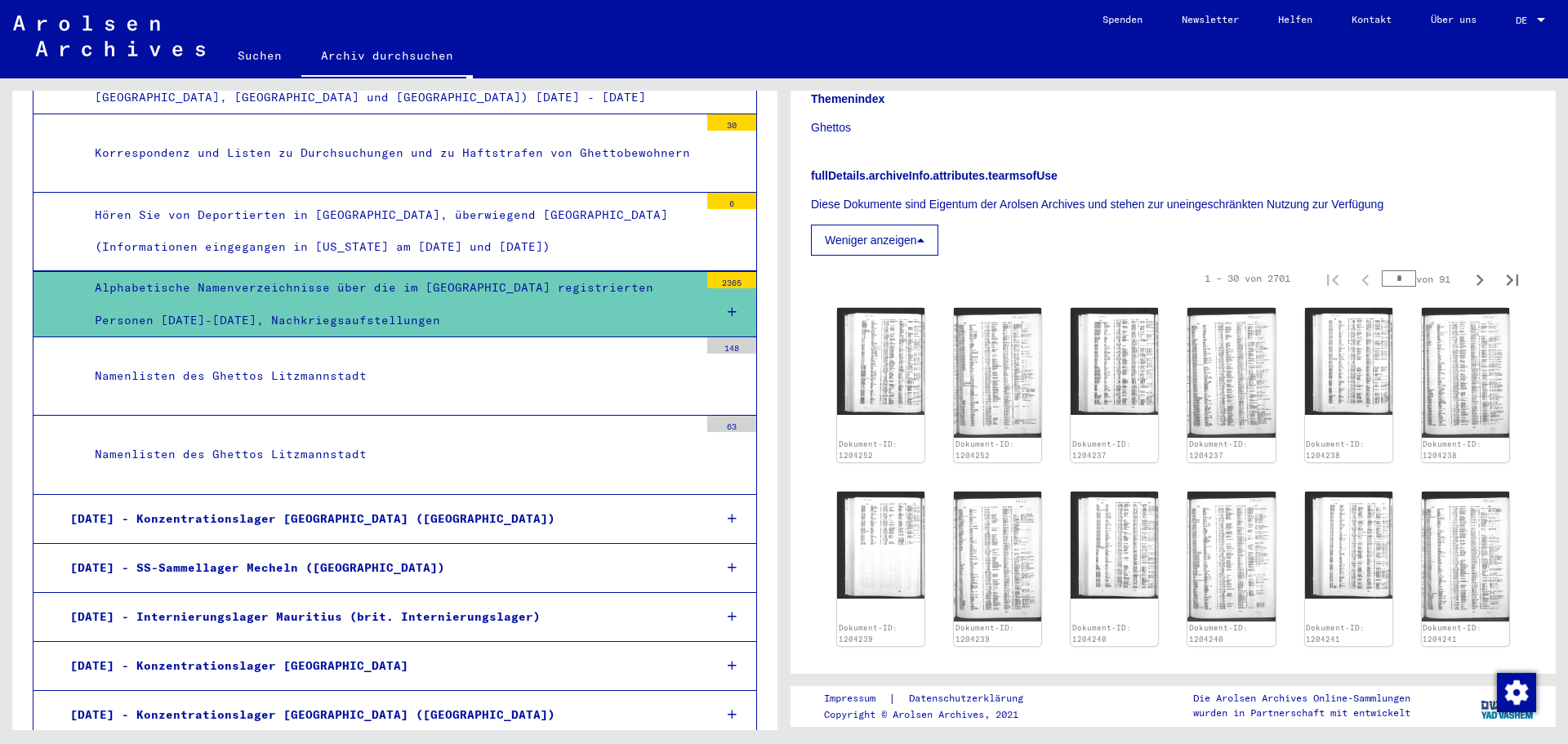
scroll to position [2016, 0]
